Goal: Contribute content

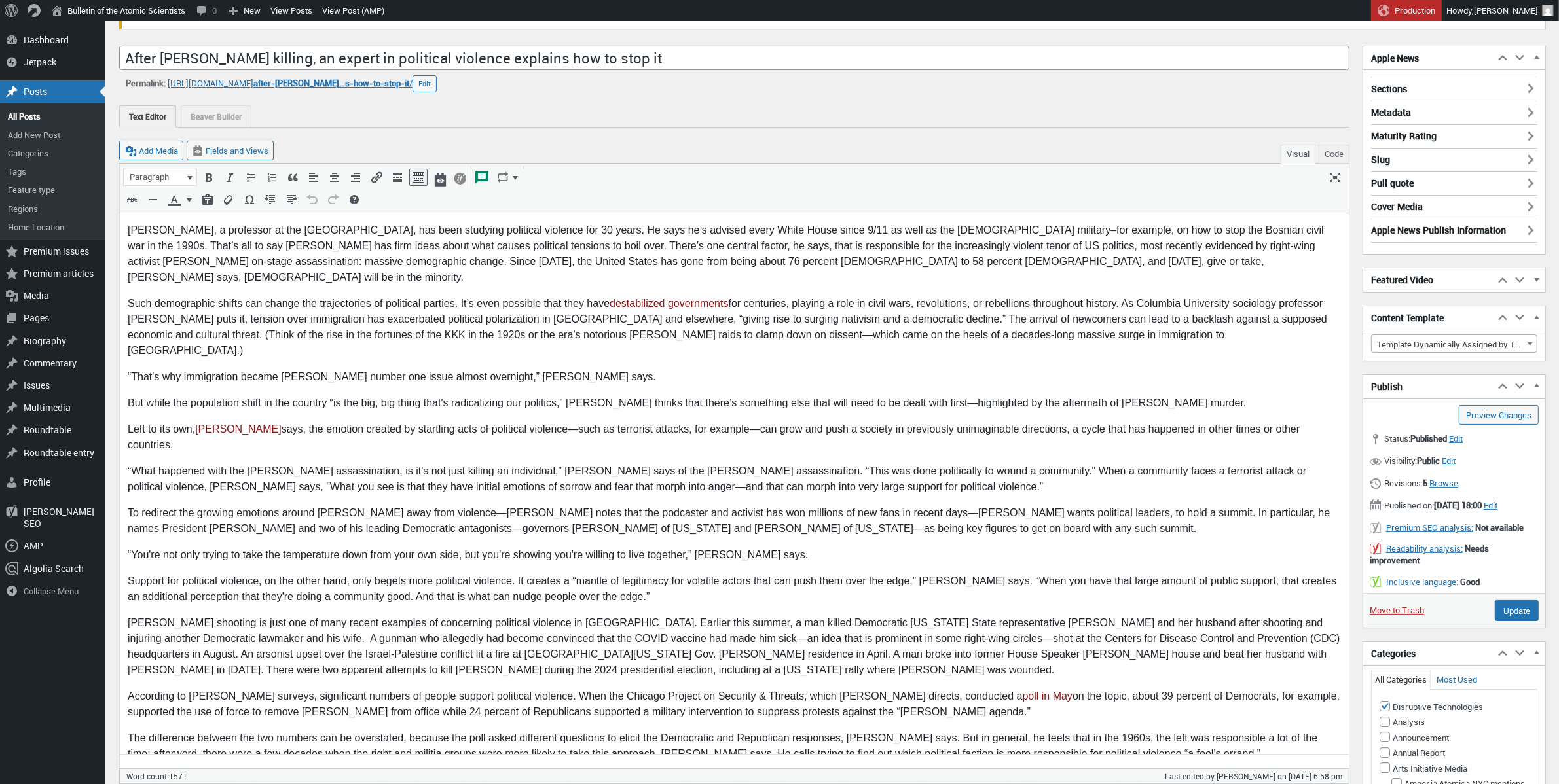
scroll to position [195, 0]
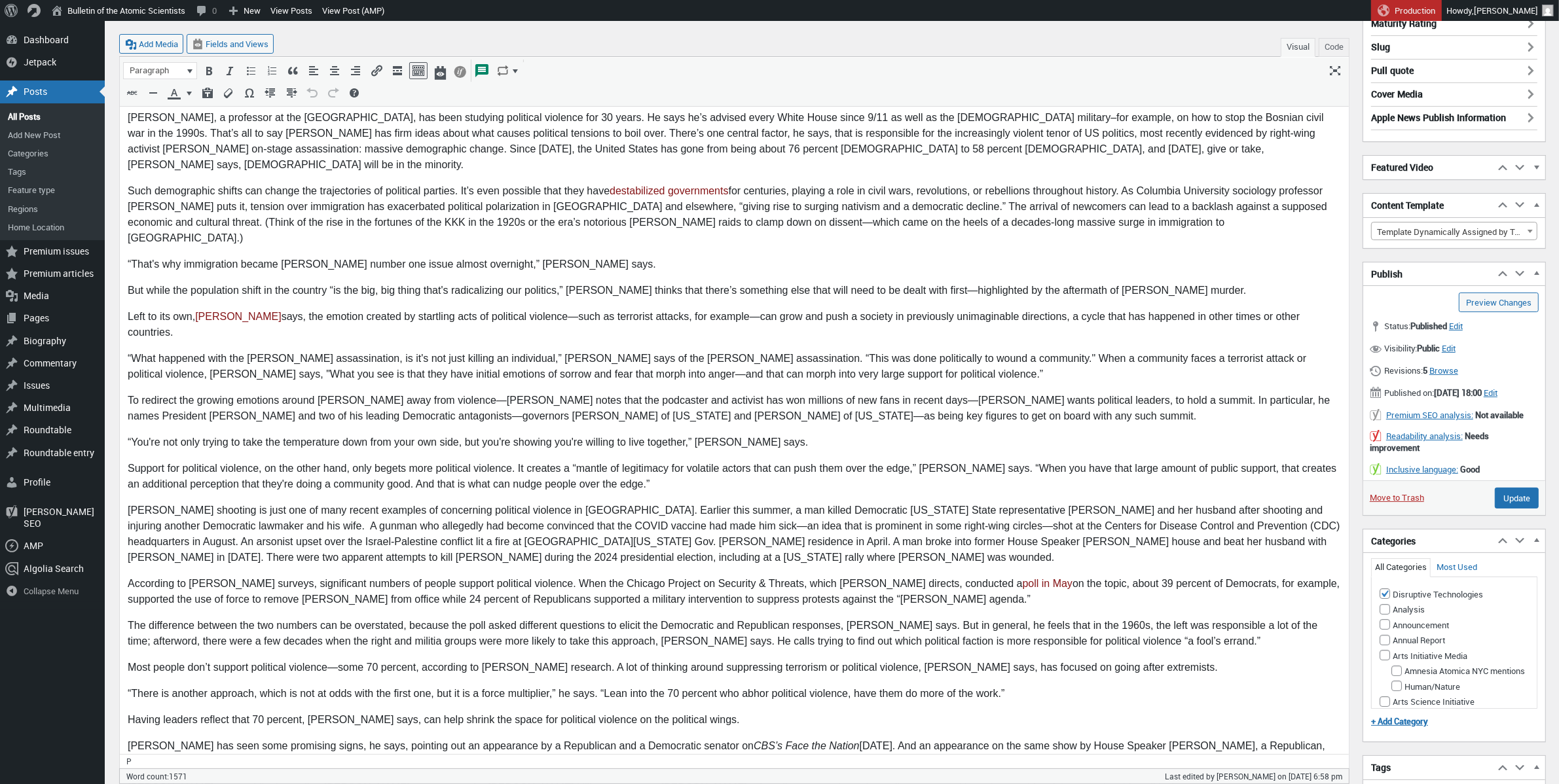
click at [532, 434] on p "“You're not only trying to take the temperature down from your own side, but yo…" at bounding box center [734, 442] width 1213 height 16
click at [507, 393] on p "To redirect the growing emotions around [PERSON_NAME] away from violence—[PERSO…" at bounding box center [734, 409] width 1213 height 32
click at [517, 393] on p "To redirect the growing emotions around [PERSON_NAME] away from violence—[PERSO…" at bounding box center [734, 409] width 1213 height 32
click at [522, 393] on p "To redirect the growing emotions around [PERSON_NAME] away from violence—[PERSO…" at bounding box center [734, 409] width 1213 height 32
click at [1519, 509] on input "Update" at bounding box center [1517, 498] width 44 height 21
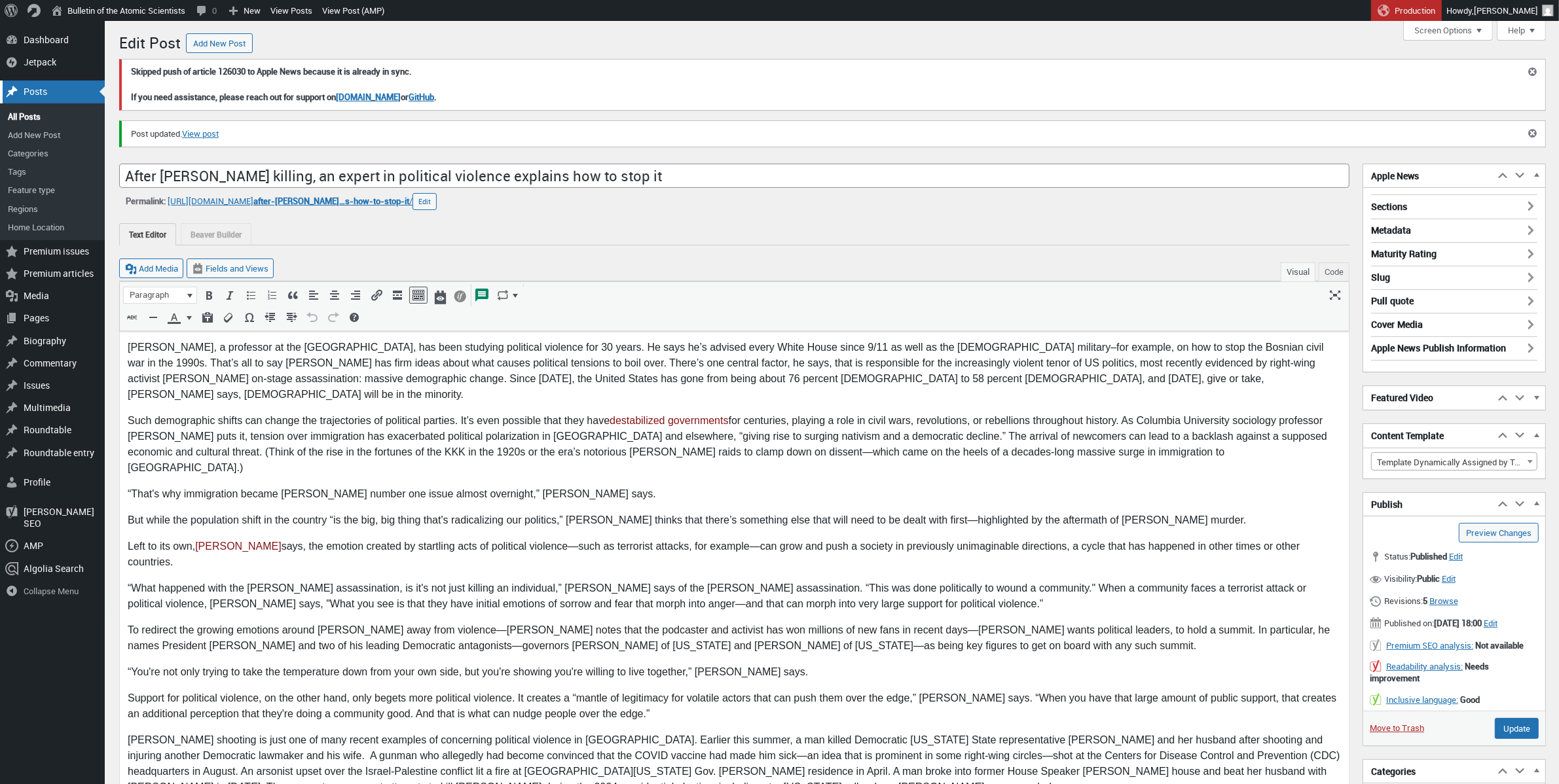
click at [49, 91] on div "Posts" at bounding box center [52, 92] width 105 height 22
